Goal: Complete application form

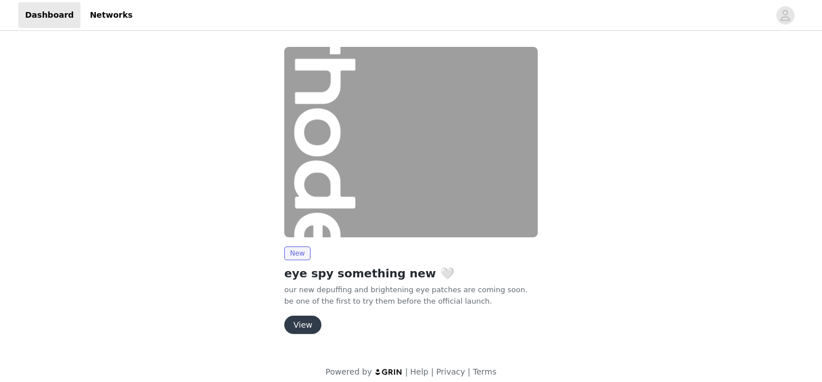
scroll to position [10, 0]
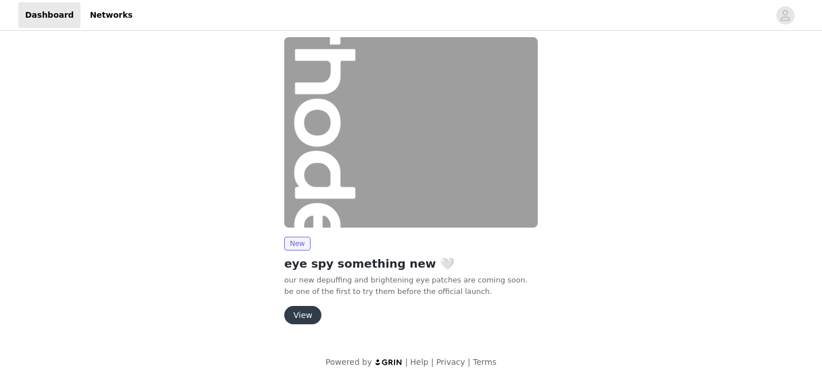
click at [312, 315] on button "View" at bounding box center [302, 315] width 37 height 18
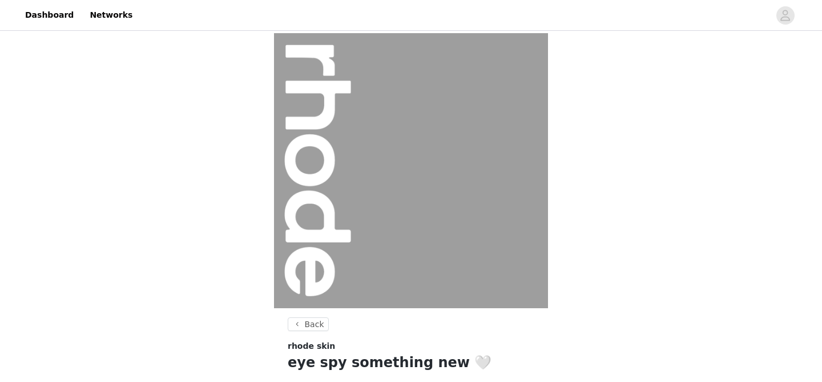
scroll to position [149, 0]
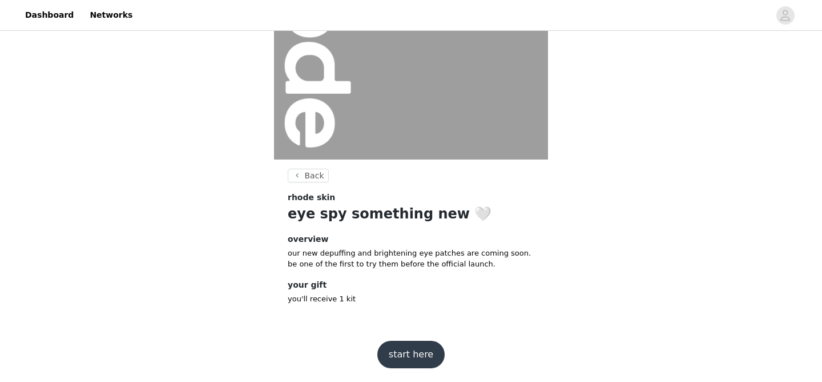
click at [411, 353] on button "start here" at bounding box center [411, 353] width 67 height 27
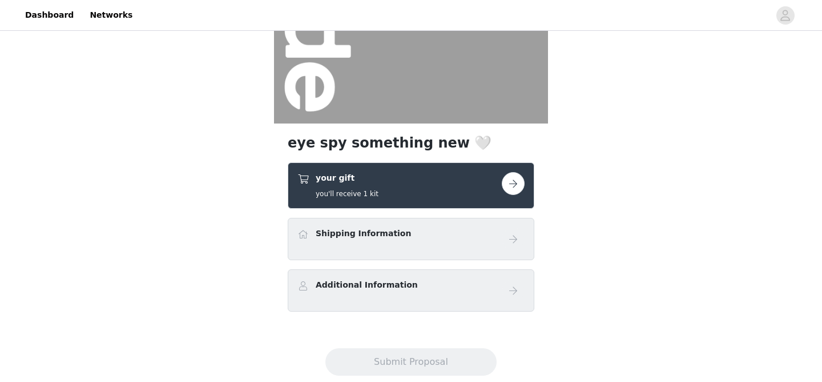
scroll to position [211, 0]
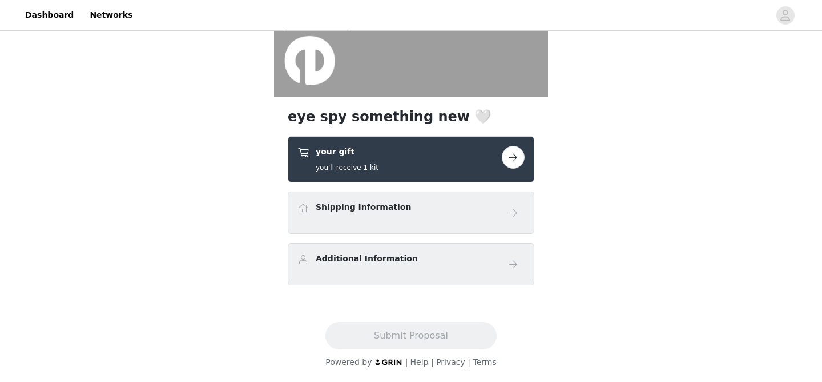
click at [520, 165] on button "button" at bounding box center [513, 157] width 23 height 23
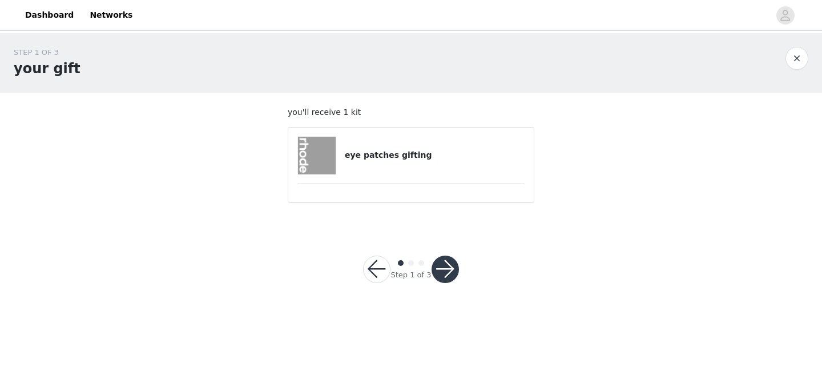
click at [450, 269] on button "button" at bounding box center [445, 268] width 27 height 27
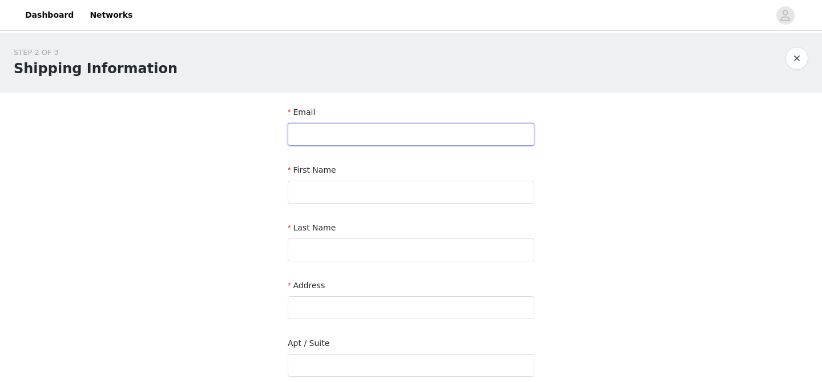
click at [382, 132] on input "text" at bounding box center [411, 134] width 247 height 23
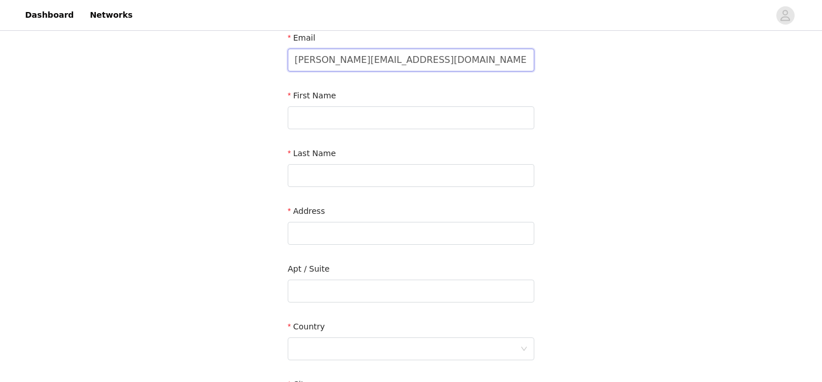
scroll to position [75, 0]
type input "[PERSON_NAME][EMAIL_ADDRESS][DOMAIN_NAME]"
click at [339, 122] on input "text" at bounding box center [411, 116] width 247 height 23
type input "M"
type input "[PERSON_NAME]"
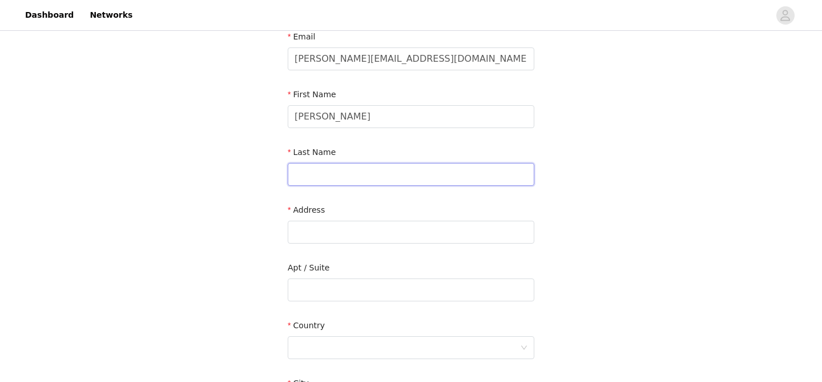
click at [397, 165] on input "text" at bounding box center [411, 174] width 247 height 23
type input "[PERSON_NAME]"
click at [382, 239] on input "text" at bounding box center [411, 231] width 247 height 23
paste input "[PERSON_NAME] [STREET_ADDRESS]"
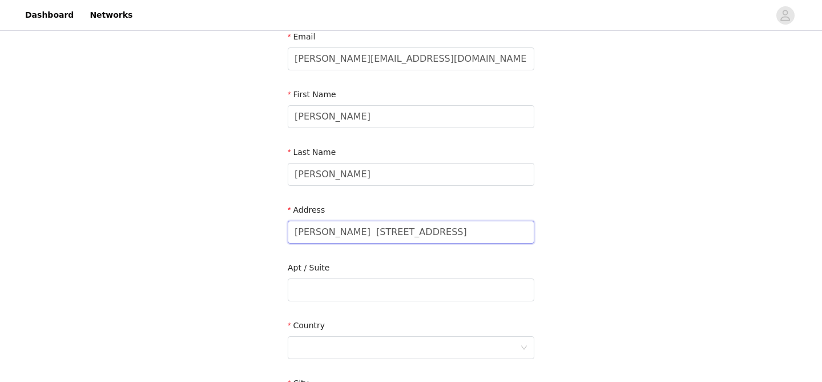
drag, startPoint x: 347, startPoint y: 233, endPoint x: 258, endPoint y: 233, distance: 89.1
click at [258, 233] on div "STEP 2 OF 3 Shipping Information Email [PERSON_NAME][EMAIL_ADDRESS][DOMAIN_NAME…" at bounding box center [411, 261] width 822 height 606
click at [296, 228] on input "[STREET_ADDRESS]" at bounding box center [411, 231] width 247 height 23
drag, startPoint x: 492, startPoint y: 231, endPoint x: 373, endPoint y: 231, distance: 118.8
click at [373, 231] on input "[STREET_ADDRESS]" at bounding box center [411, 231] width 247 height 23
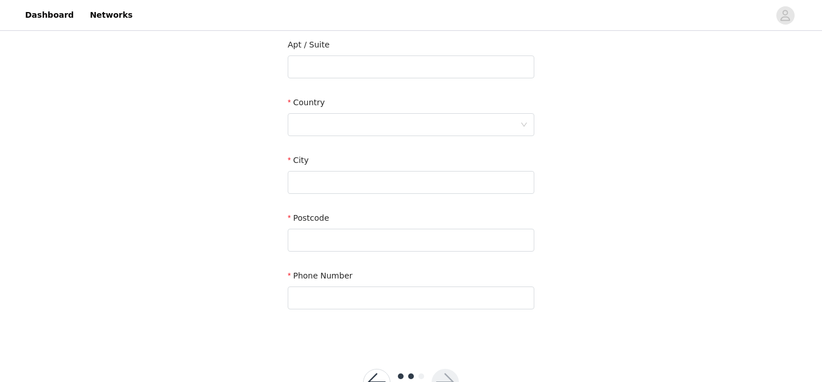
scroll to position [300, 0]
type input "[STREET_ADDRESS]"
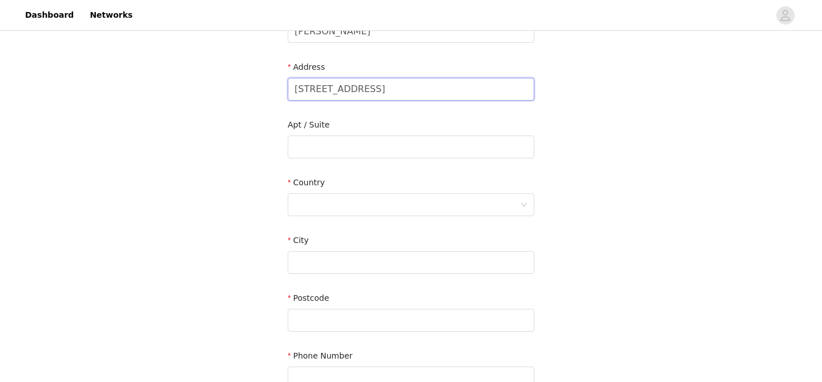
scroll to position [206, 0]
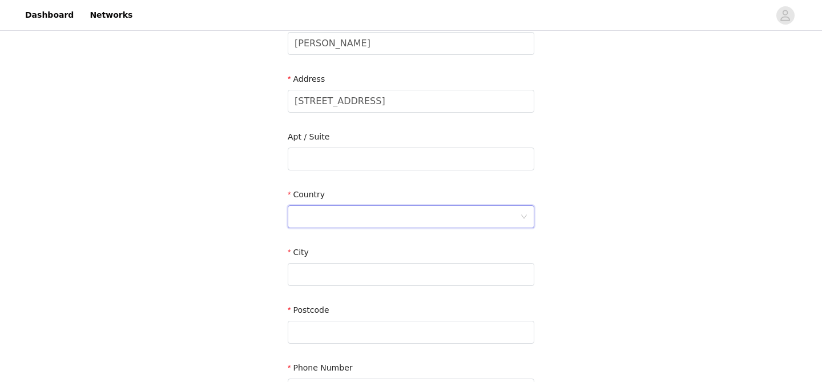
click at [321, 220] on div at bounding box center [408, 217] width 226 height 22
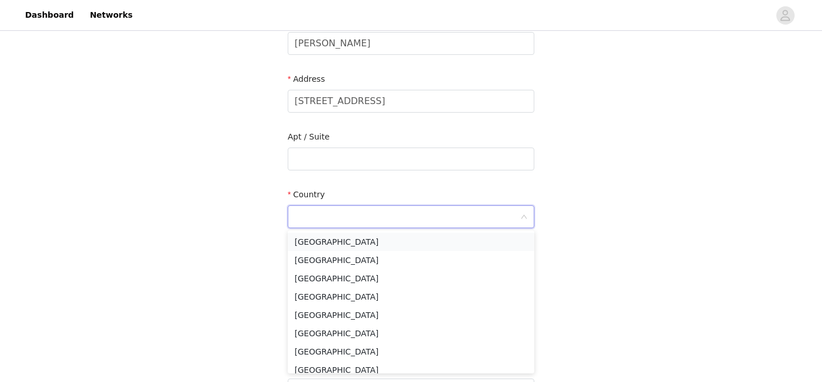
click at [324, 241] on li "[GEOGRAPHIC_DATA]" at bounding box center [411, 241] width 247 height 18
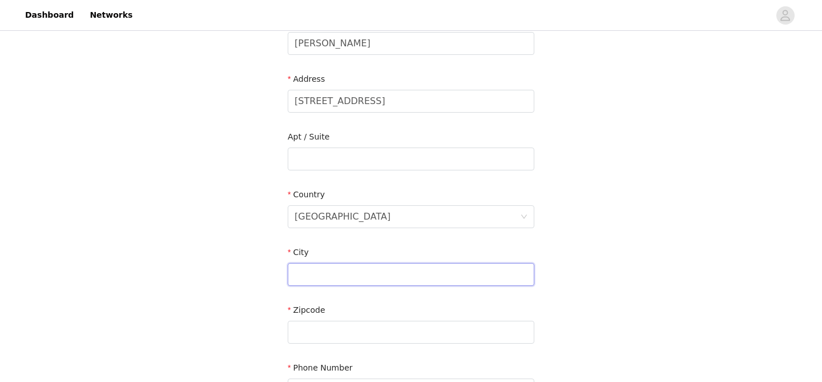
click at [327, 270] on input "text" at bounding box center [411, 274] width 247 height 23
click at [347, 326] on div at bounding box center [408, 332] width 226 height 22
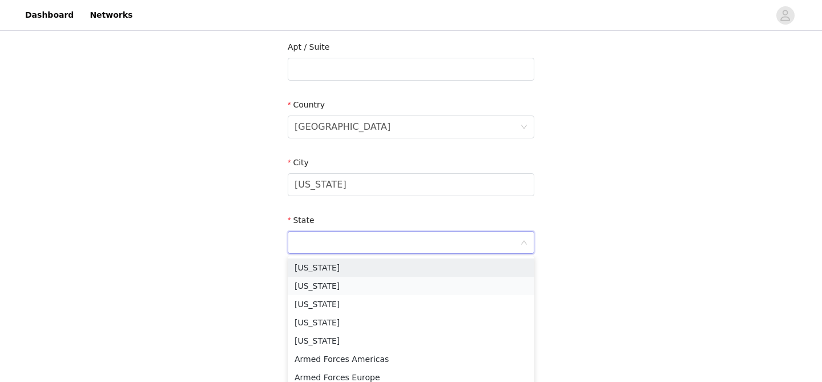
scroll to position [296, 0]
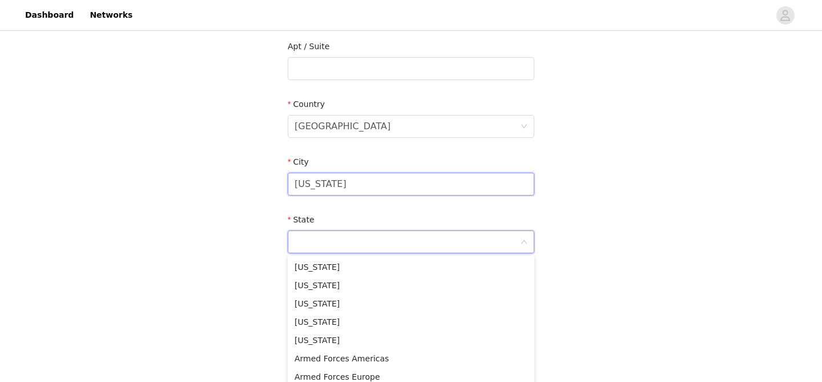
drag, startPoint x: 364, startPoint y: 180, endPoint x: 272, endPoint y: 180, distance: 92.5
click at [272, 180] on div "STEP 2 OF 3 Shipping Information Email [PERSON_NAME][EMAIL_ADDRESS][DOMAIN_NAME…" at bounding box center [411, 69] width 822 height 664
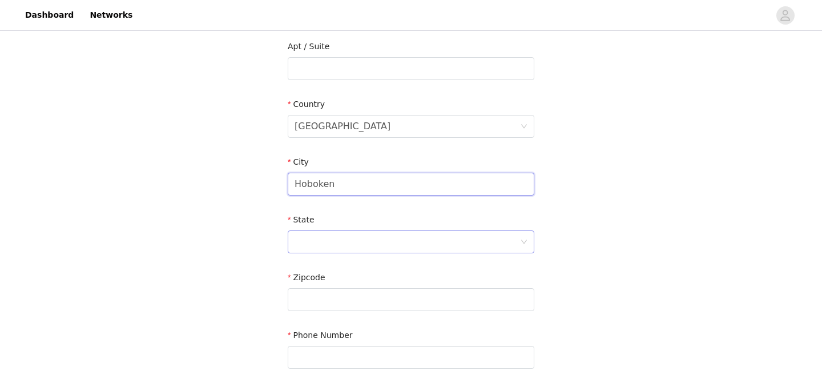
type input "Hoboken"
click at [307, 243] on div at bounding box center [408, 242] width 226 height 22
click at [329, 292] on li "[US_STATE]" at bounding box center [411, 296] width 247 height 18
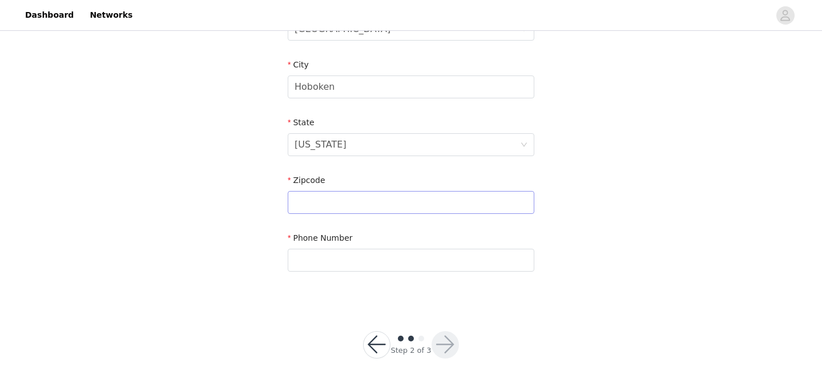
scroll to position [397, 0]
click at [341, 196] on input "text" at bounding box center [411, 198] width 247 height 23
paste input "[GEOGRAPHIC_DATA]"
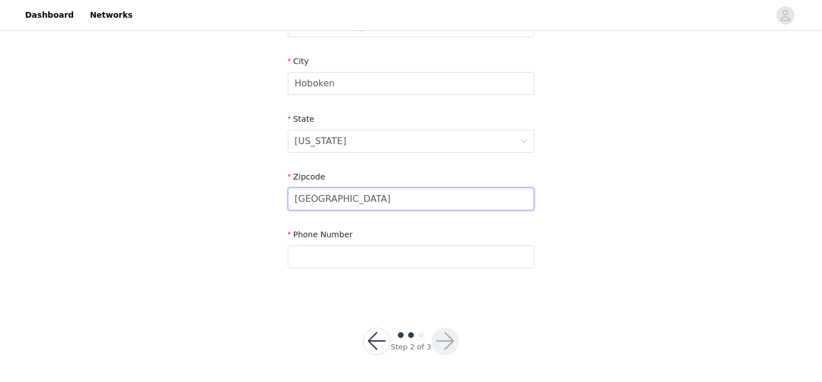
drag, startPoint x: 323, startPoint y: 197, endPoint x: 247, endPoint y: 197, distance: 76.0
type input "07030"
click at [410, 252] on input "text" at bounding box center [411, 256] width 247 height 23
paste input "[PHONE_NUMBER]"
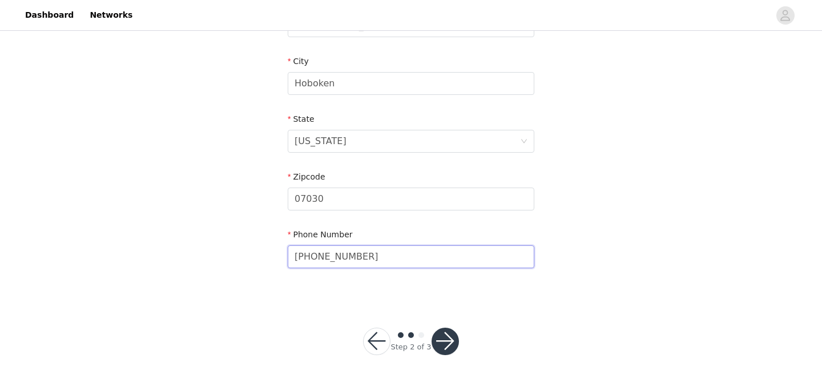
type input "[PHONE_NUMBER]"
click at [454, 339] on button "button" at bounding box center [445, 340] width 27 height 27
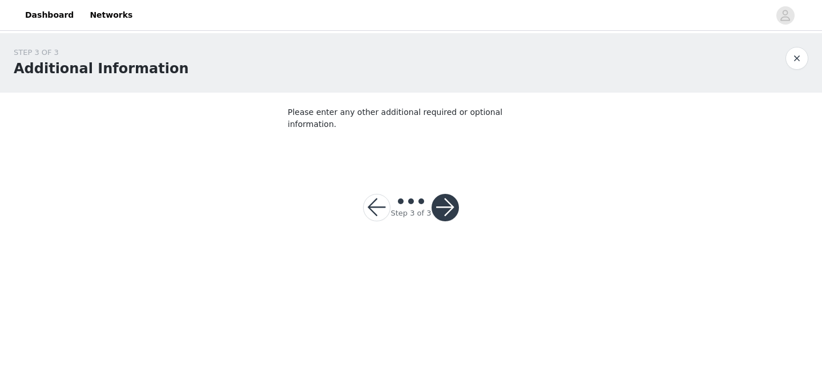
drag, startPoint x: 442, startPoint y: 193, endPoint x: 430, endPoint y: 119, distance: 74.6
click at [432, 118] on div "STEP 3 OF 3 Additional Information Please enter any other additional required o…" at bounding box center [411, 140] width 822 height 215
click at [446, 194] on button "button" at bounding box center [445, 207] width 27 height 27
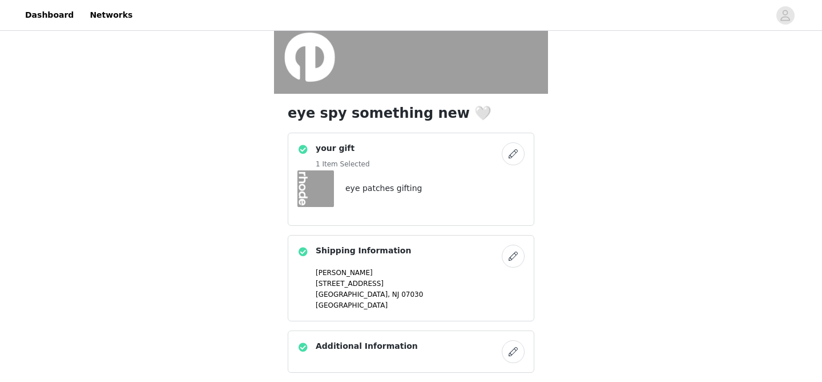
scroll to position [301, 0]
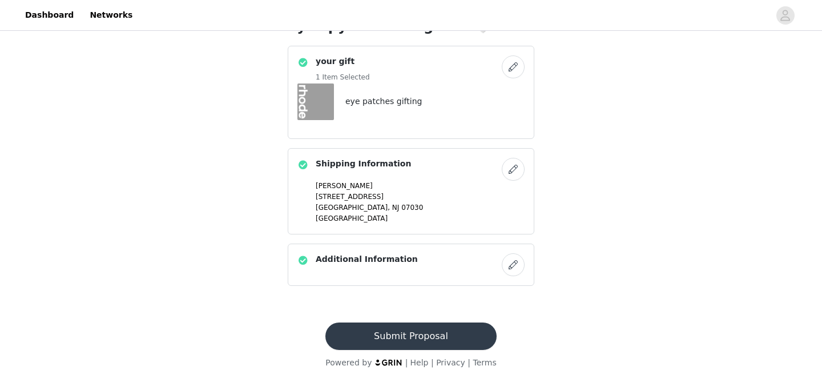
click at [430, 330] on button "Submit Proposal" at bounding box center [411, 335] width 171 height 27
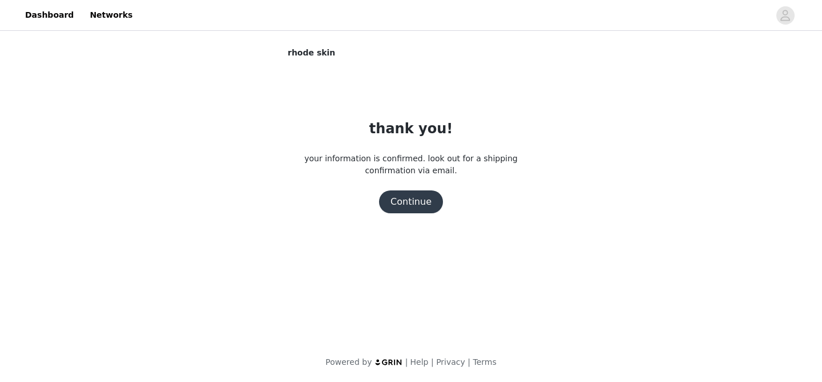
click at [423, 197] on button "Continue" at bounding box center [411, 201] width 64 height 23
